Goal: Information Seeking & Learning: Stay updated

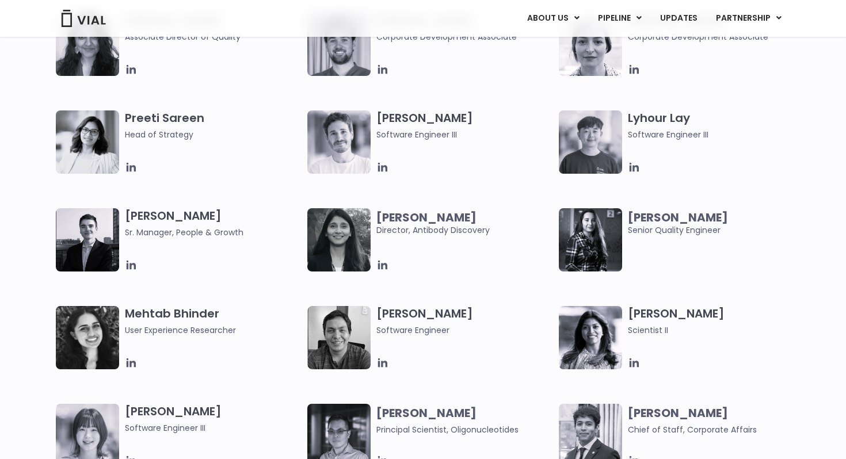
scroll to position [1637, 0]
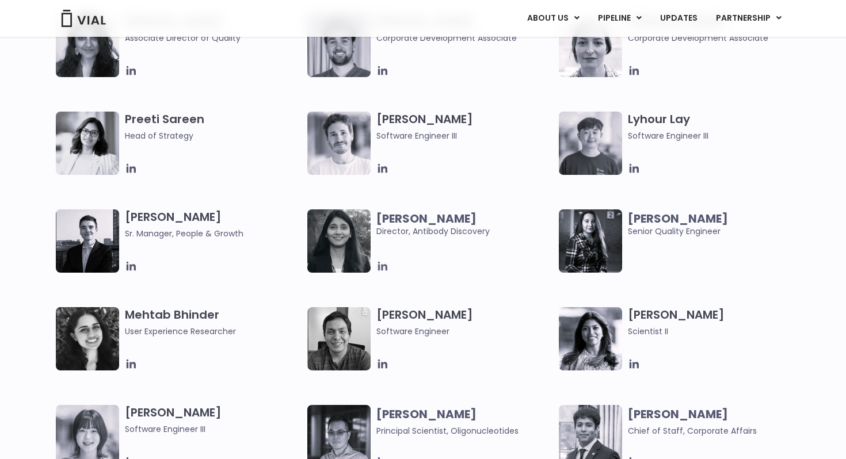
click at [384, 268] on icon at bounding box center [383, 266] width 13 height 13
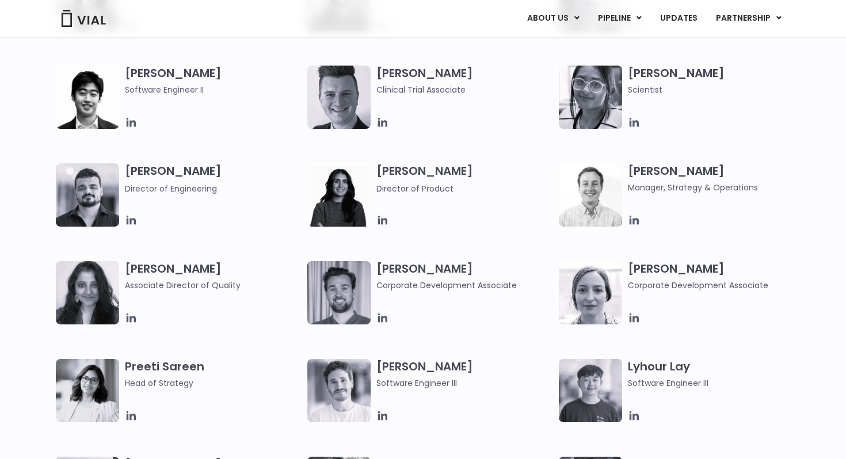
scroll to position [1386, 0]
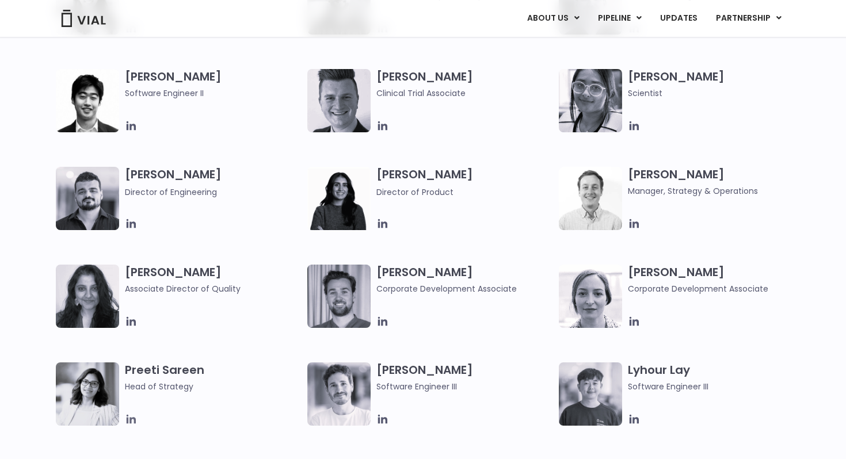
click at [132, 419] on icon at bounding box center [131, 419] width 9 height 9
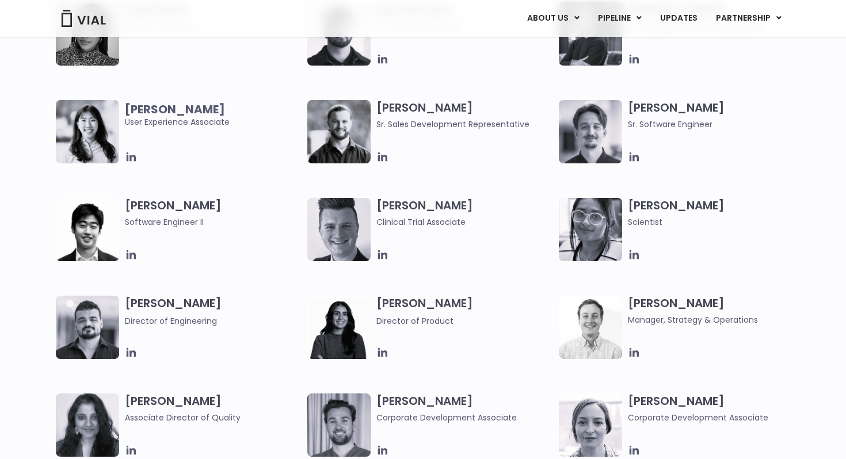
scroll to position [1243, 0]
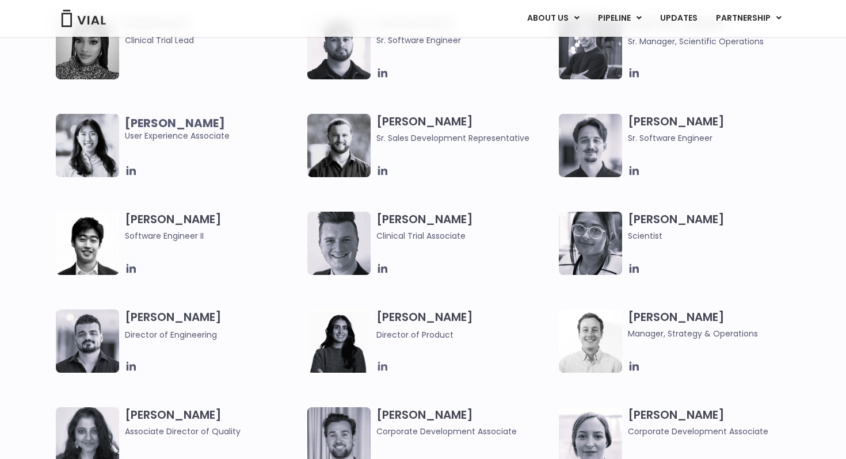
click at [382, 367] on icon at bounding box center [382, 366] width 9 height 9
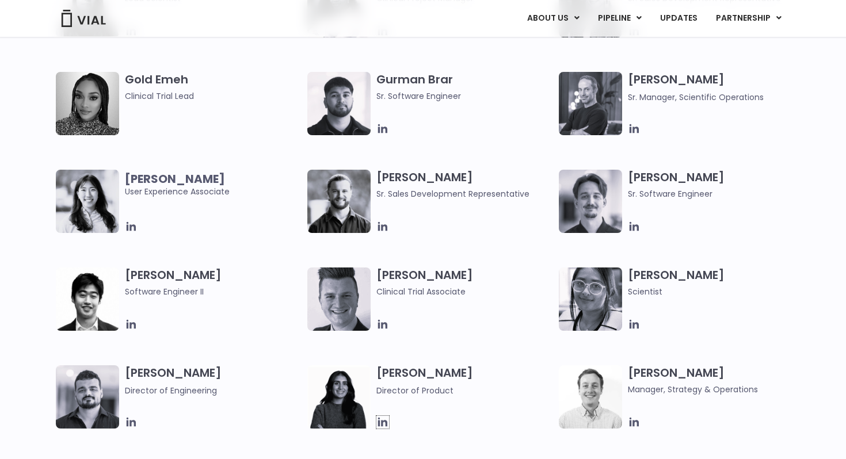
scroll to position [1184, 0]
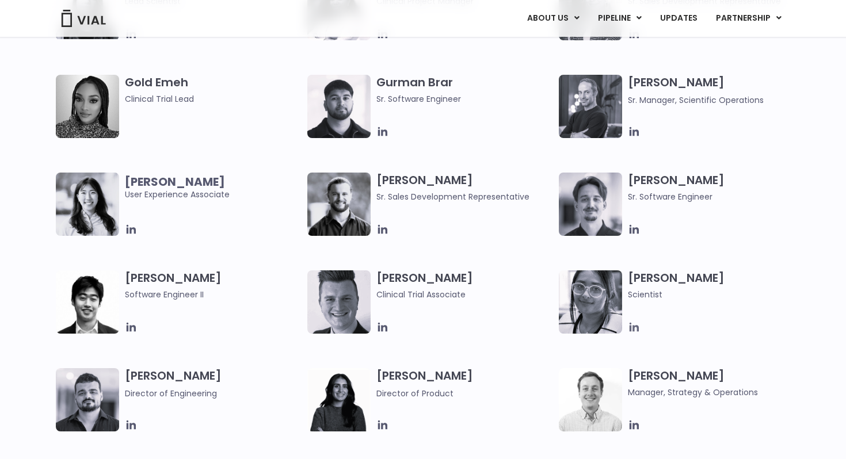
click at [632, 327] on icon at bounding box center [634, 327] width 13 height 13
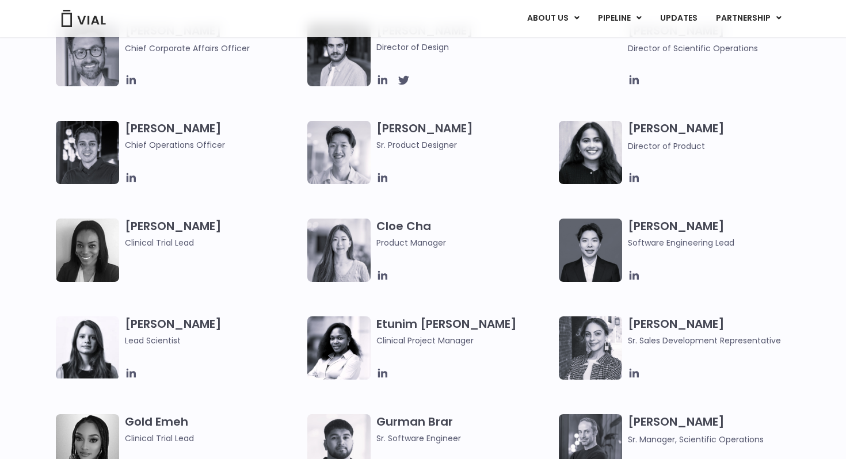
scroll to position [840, 0]
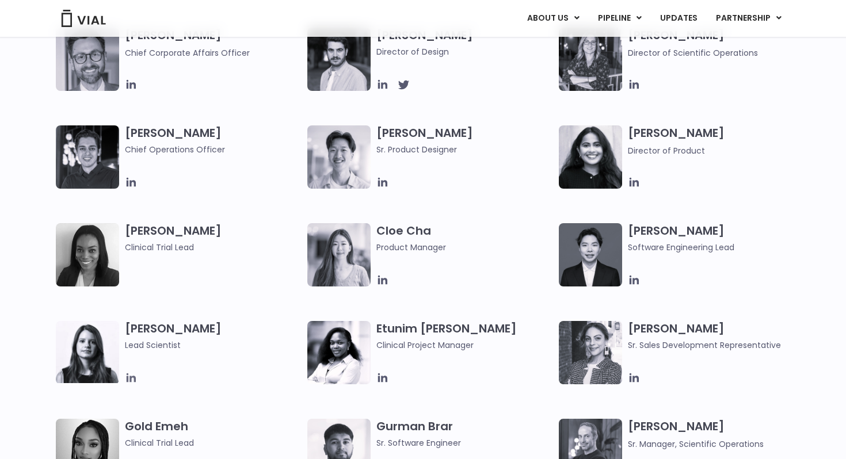
click at [131, 377] on icon at bounding box center [131, 378] width 9 height 9
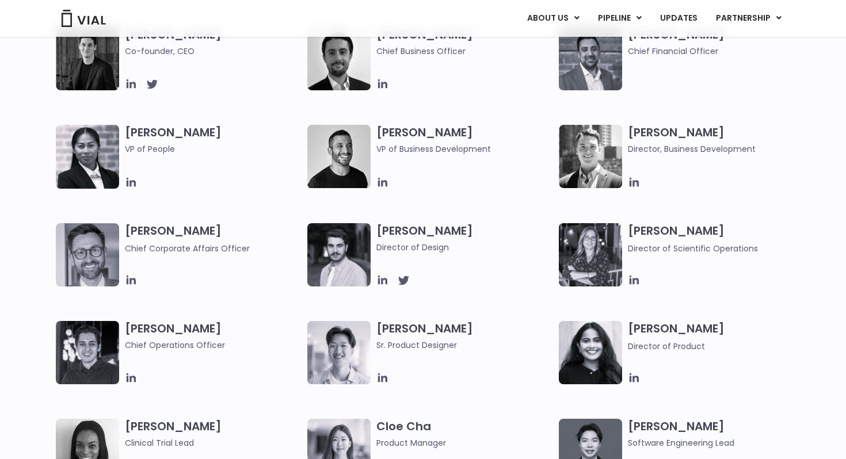
scroll to position [642, 0]
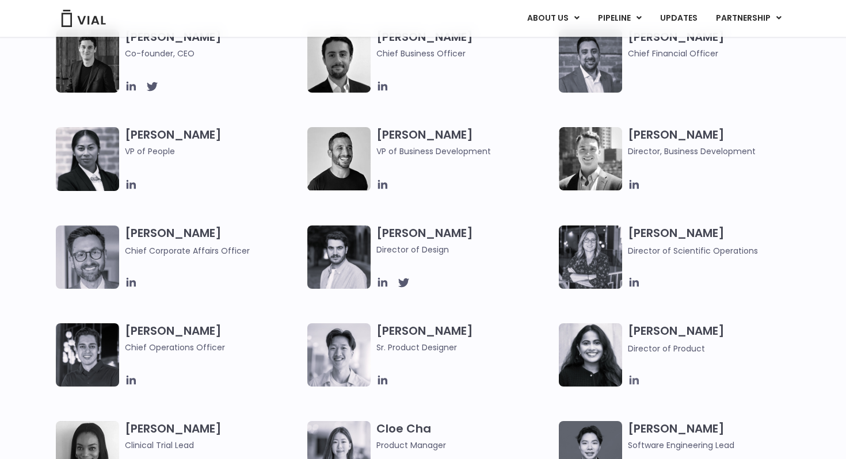
click at [636, 383] on icon at bounding box center [634, 380] width 13 height 13
click at [128, 382] on icon at bounding box center [131, 380] width 9 height 9
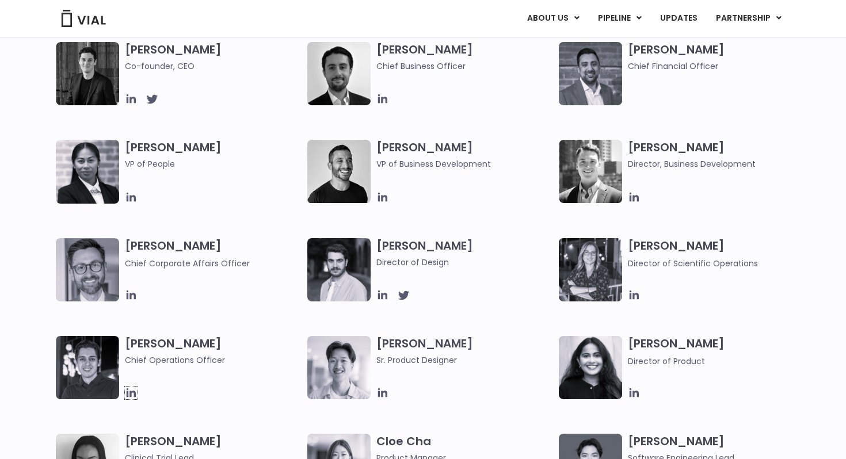
scroll to position [623, 0]
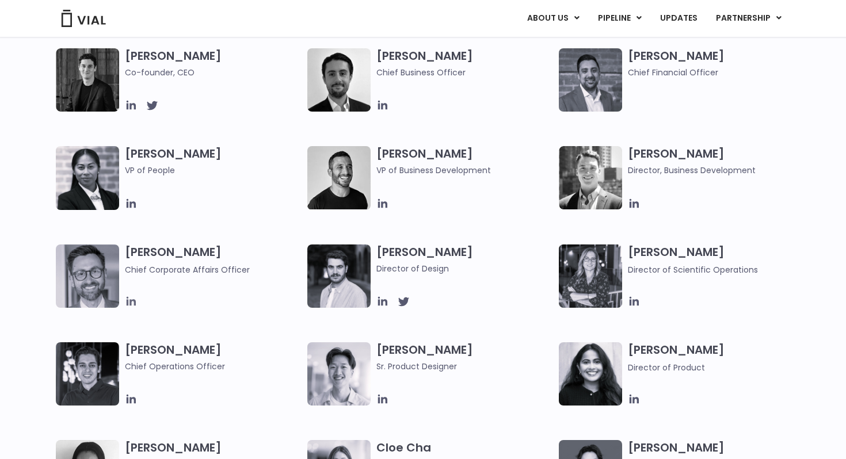
click at [130, 302] on icon at bounding box center [131, 301] width 9 height 9
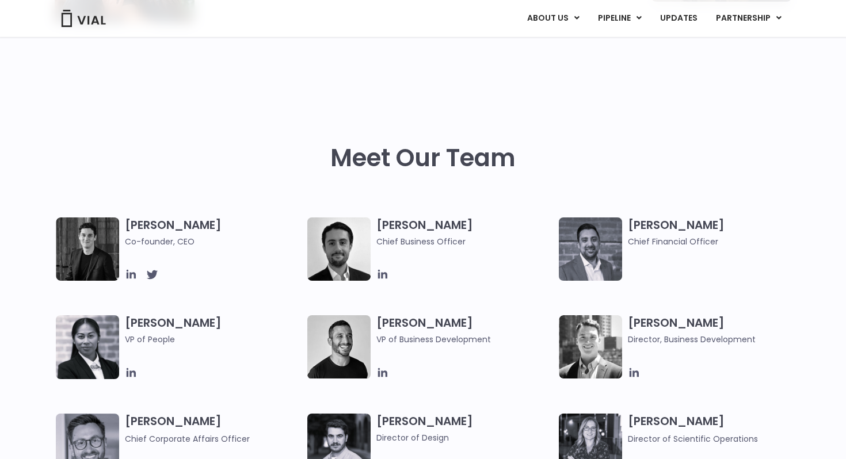
scroll to position [468, 0]
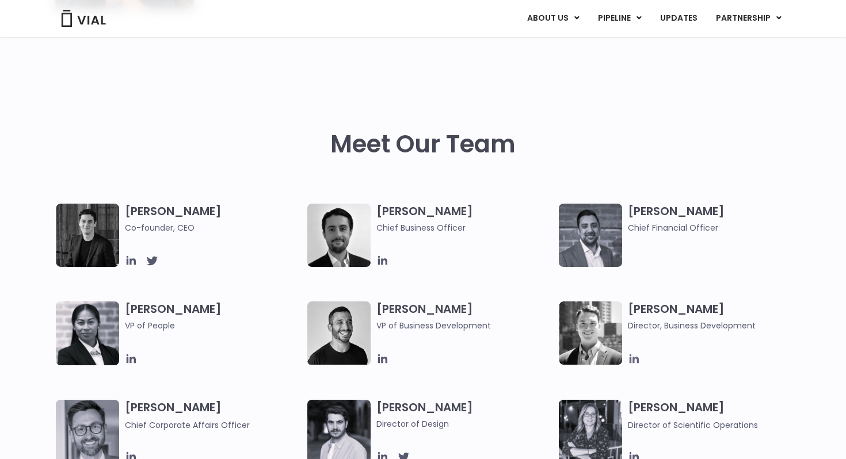
click at [636, 359] on icon at bounding box center [634, 359] width 13 height 13
click at [382, 363] on icon at bounding box center [383, 359] width 13 height 13
click at [134, 359] on icon at bounding box center [131, 359] width 9 height 9
click at [588, 236] on img at bounding box center [590, 235] width 63 height 63
drag, startPoint x: 707, startPoint y: 210, endPoint x: 629, endPoint y: 208, distance: 78.3
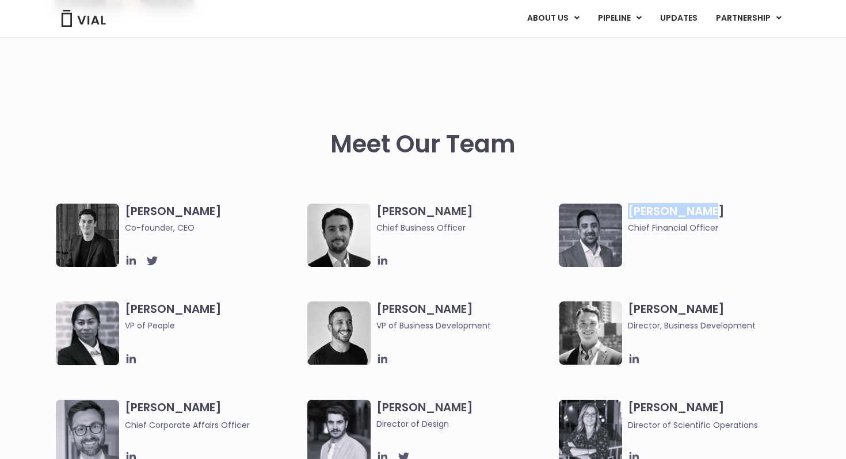
click at [629, 208] on h3 "[PERSON_NAME] Chief Financial Officer" at bounding box center [716, 219] width 177 height 31
copy h3 "[PERSON_NAME]"
click at [381, 263] on icon at bounding box center [383, 261] width 13 height 13
click at [680, 22] on link "UPDATES" at bounding box center [678, 19] width 55 height 20
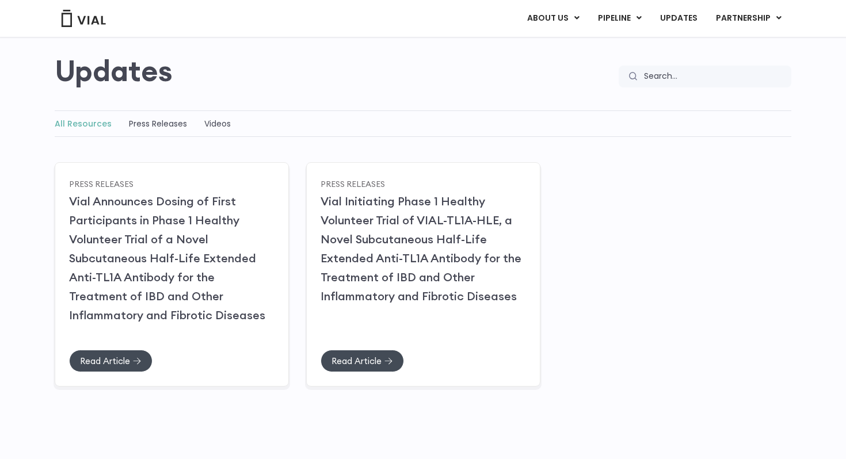
scroll to position [89, 0]
